Goal: Find specific page/section: Find specific page/section

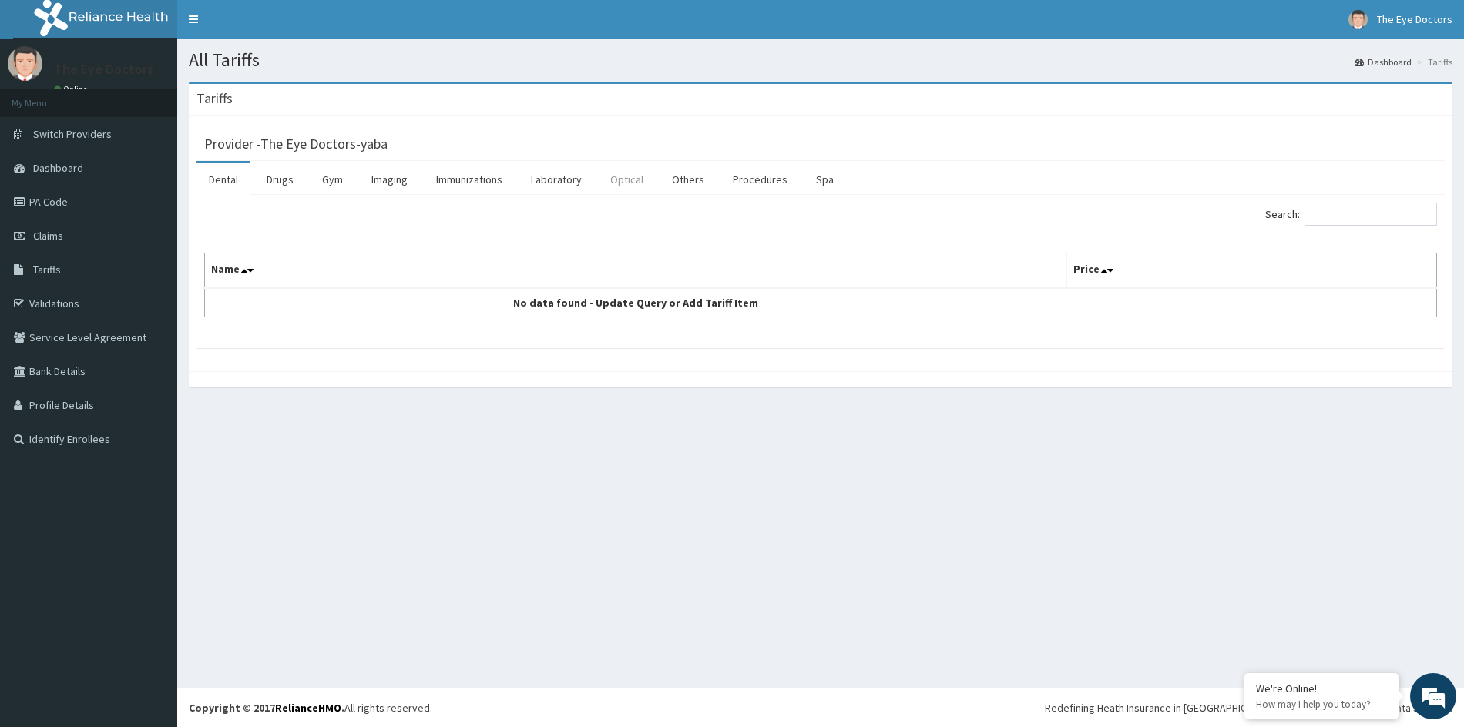
click at [641, 177] on link "Optical" at bounding box center [627, 179] width 58 height 32
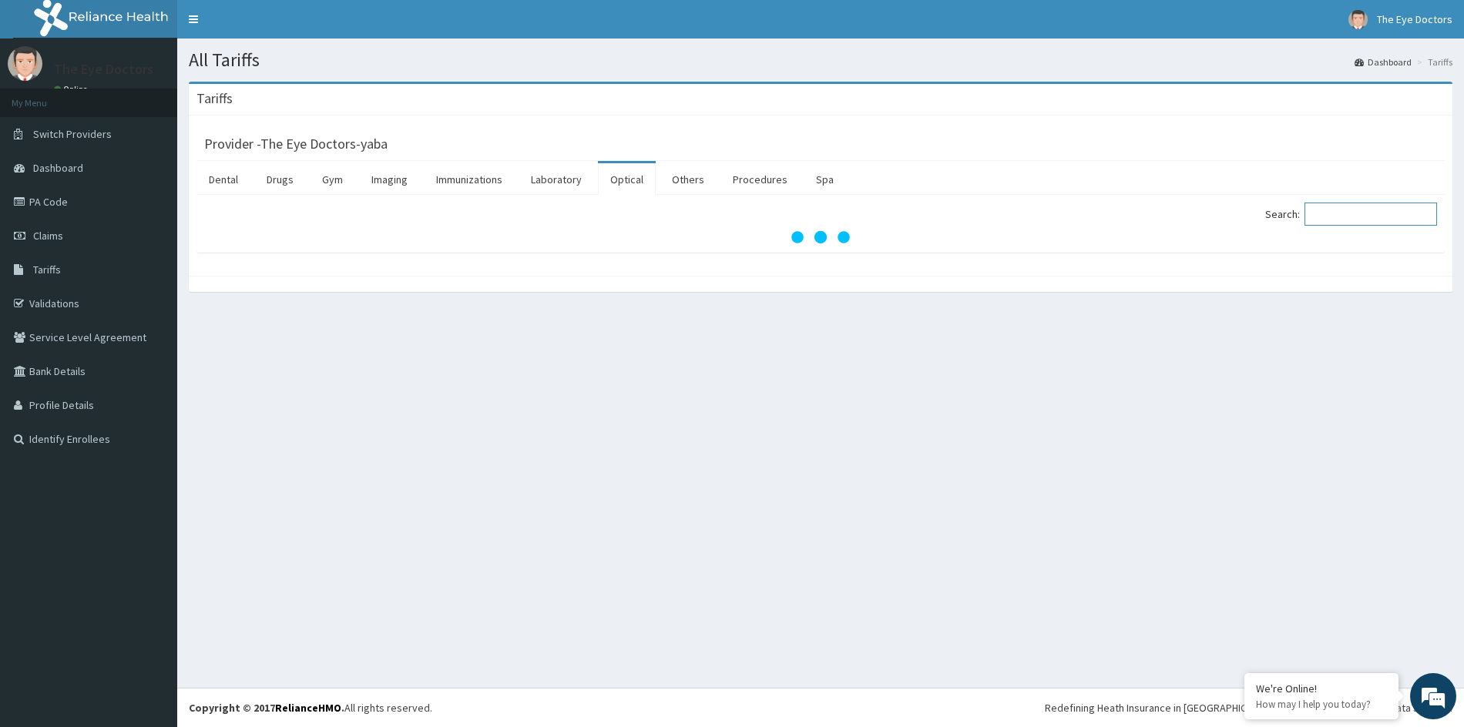
click at [1324, 216] on input "Search:" at bounding box center [1370, 214] width 133 height 23
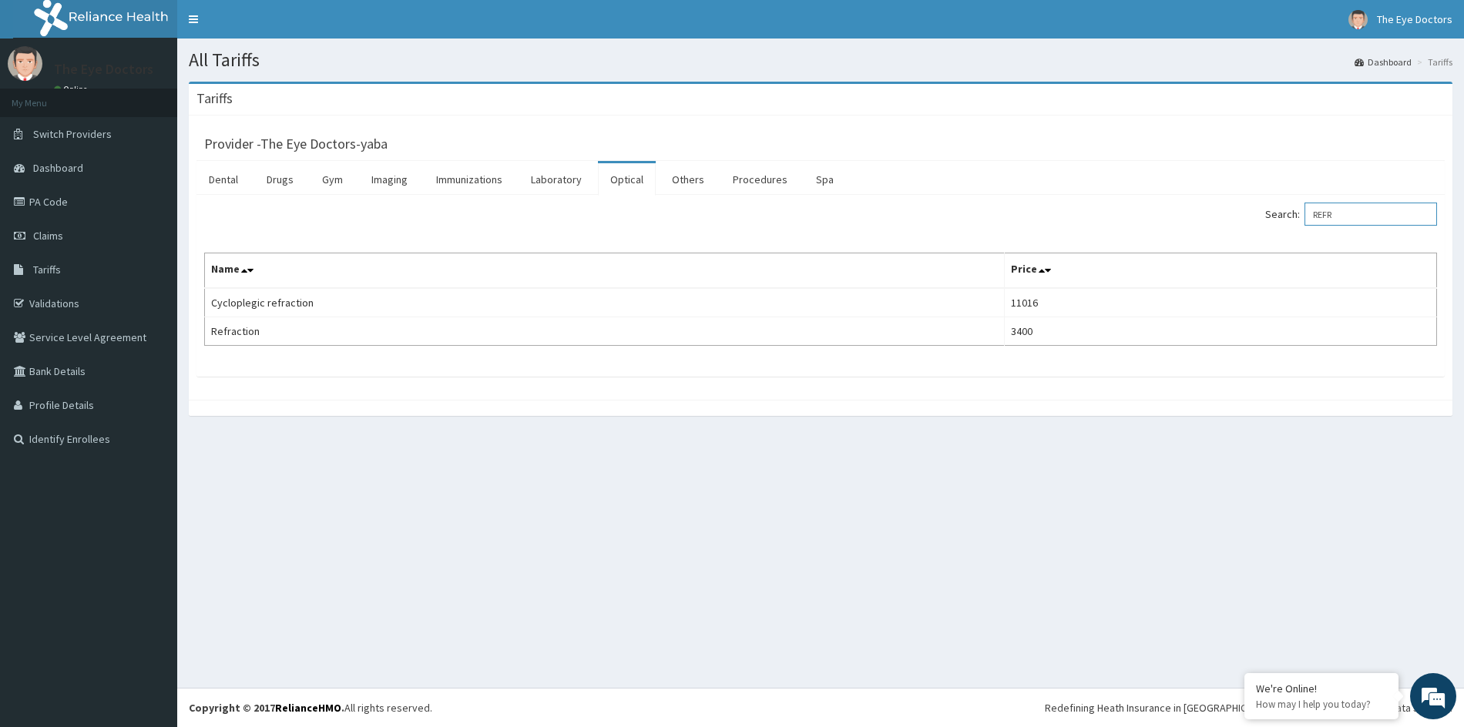
drag, startPoint x: 1378, startPoint y: 216, endPoint x: 1307, endPoint y: 228, distance: 72.6
click at [1307, 228] on div "Search: REFR" at bounding box center [1134, 216] width 605 height 27
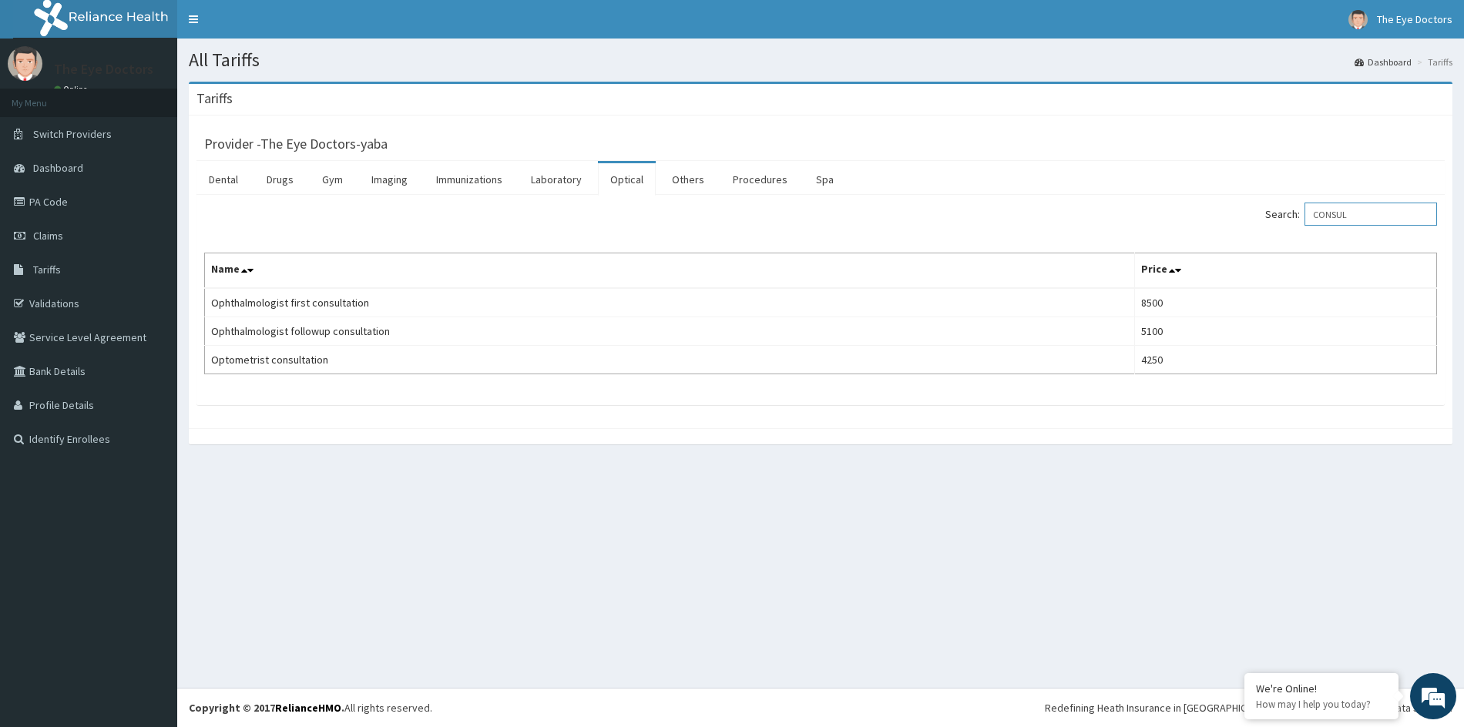
drag, startPoint x: 1382, startPoint y: 213, endPoint x: 1287, endPoint y: 218, distance: 94.9
click at [1287, 218] on label "Search: CONSUL" at bounding box center [1351, 214] width 172 height 23
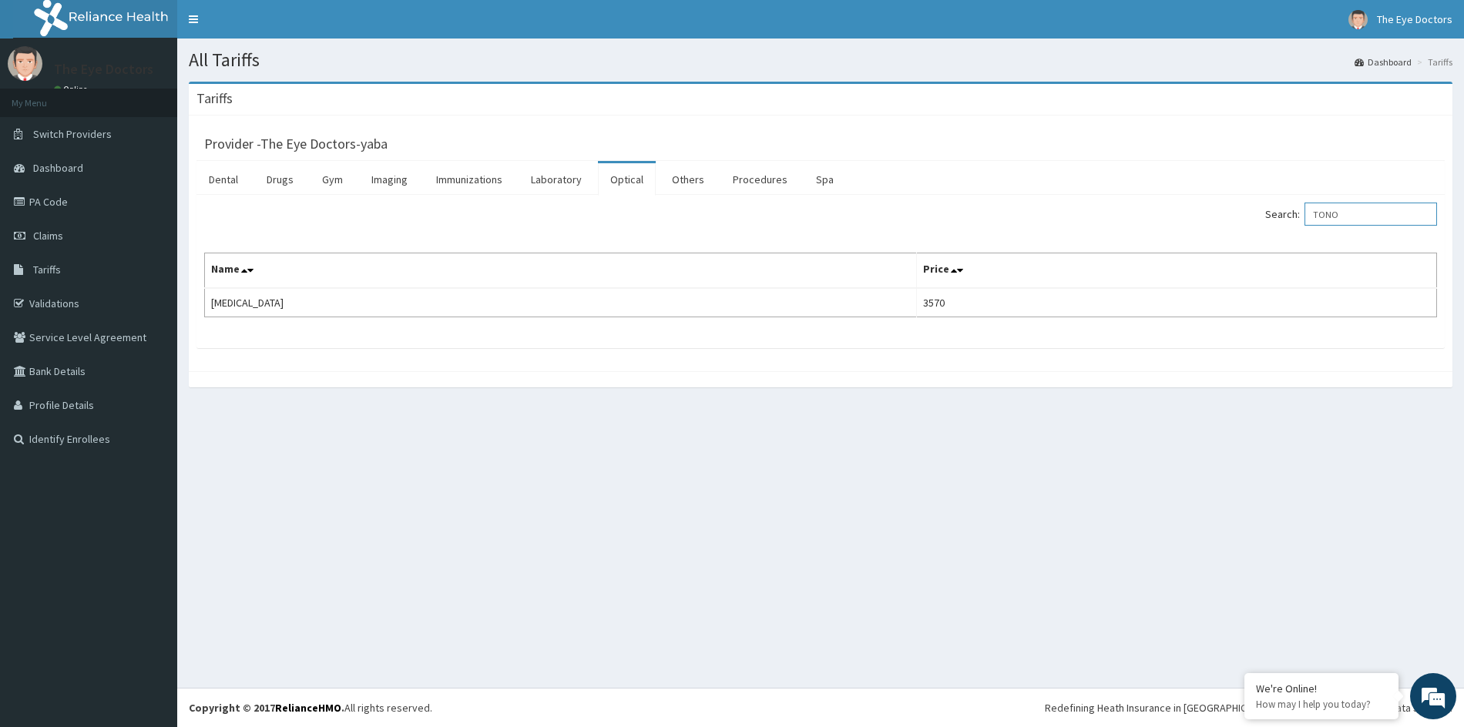
drag, startPoint x: 1373, startPoint y: 211, endPoint x: 1223, endPoint y: 257, distance: 156.2
click at [1223, 257] on div "Search: TONO Name Price [MEDICAL_DATA] 3570" at bounding box center [820, 260] width 1233 height 115
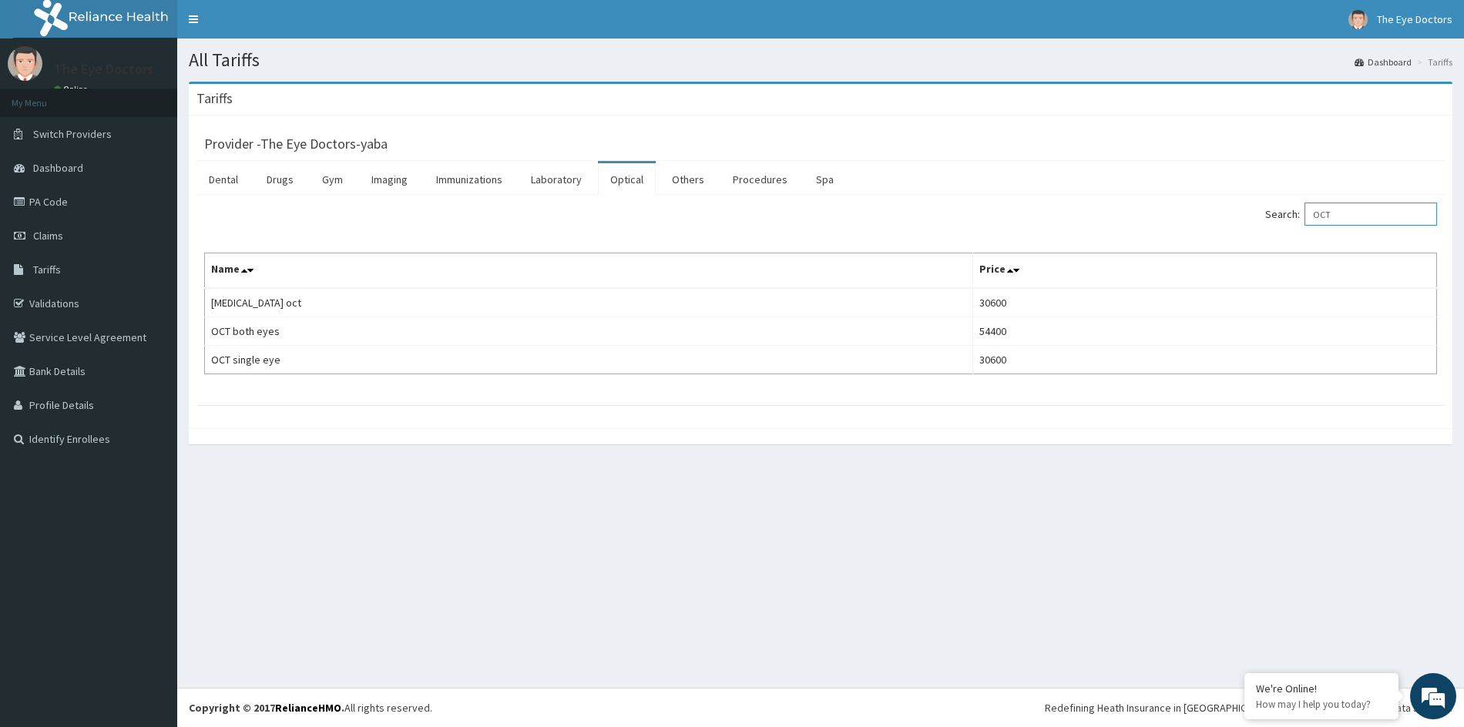
drag, startPoint x: 1358, startPoint y: 205, endPoint x: 1298, endPoint y: 219, distance: 61.7
click at [1298, 219] on label "Search: OCT" at bounding box center [1351, 214] width 172 height 23
type input "PACHY"
